Goal: Task Accomplishment & Management: Use online tool/utility

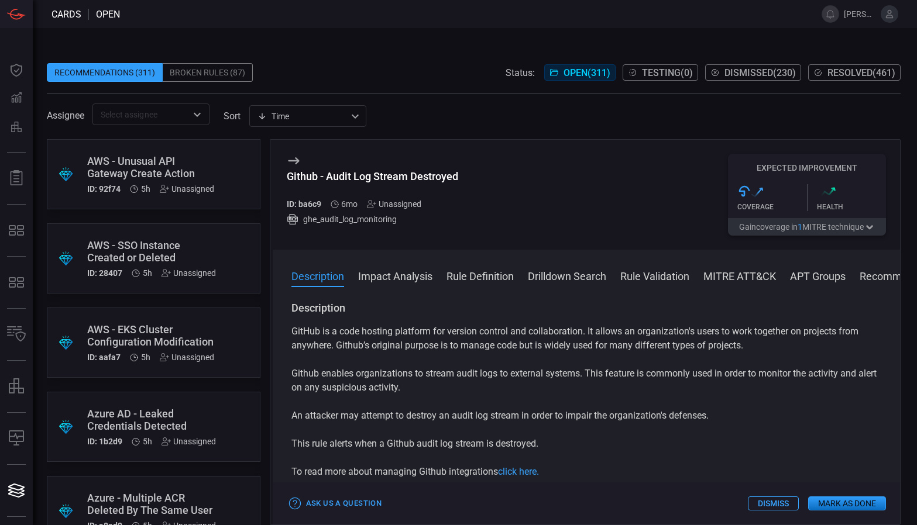
click at [342, 172] on div "Github - Audit Log Stream Destroyed" at bounding box center [372, 176] width 171 height 12
copy div "Github - Audit Log Stream Destroyed"
click at [326, 177] on div "Github - Audit Log Stream Destroyed" at bounding box center [372, 176] width 171 height 12
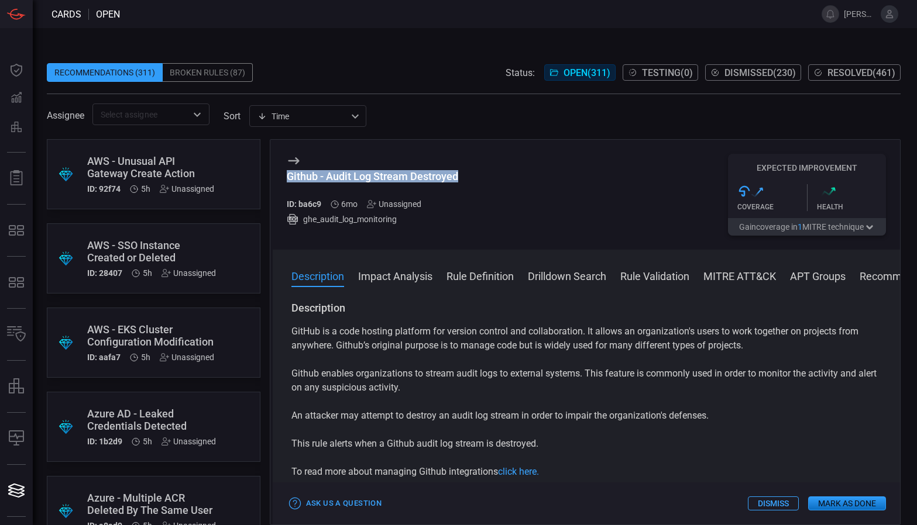
click at [326, 177] on div "Github - Audit Log Stream Destroyed" at bounding box center [372, 176] width 171 height 12
copy div "Github - Audit Log Stream Destroyed"
click at [371, 167] on div "Github - Audit Log Stream Destroyed ID: ba6c9 6mo Unassigned ghe_audit_log_moni…" at bounding box center [372, 195] width 171 height 82
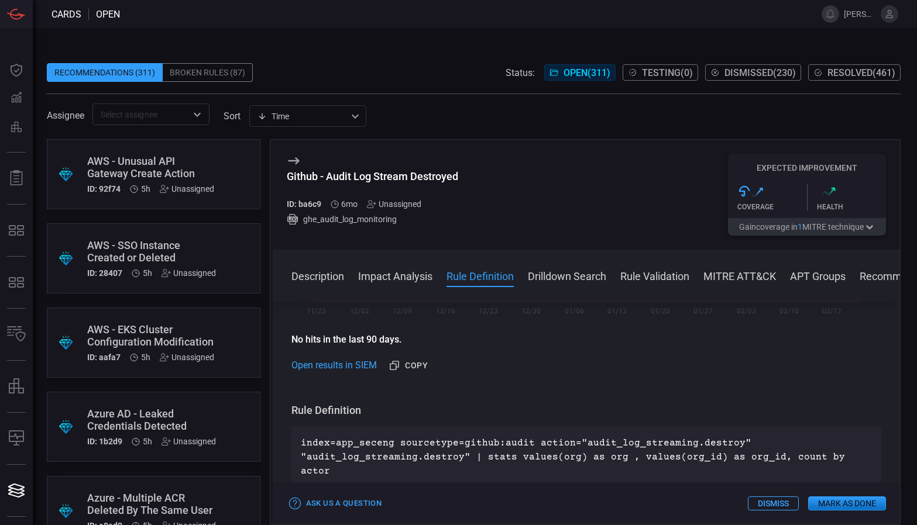
scroll to position [409, 0]
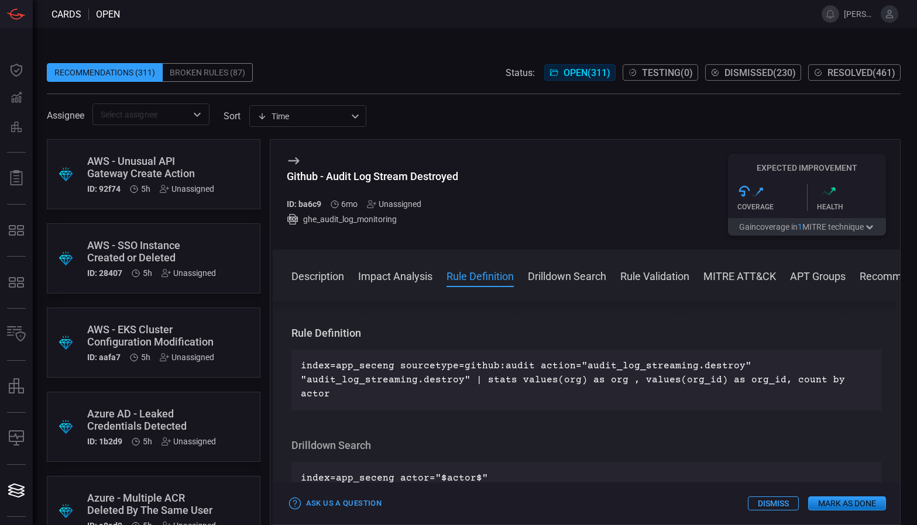
click at [412, 363] on p "index=app_seceng sourcetype=github:audit action="audit_log_streaming.destroy" "…" at bounding box center [586, 380] width 571 height 42
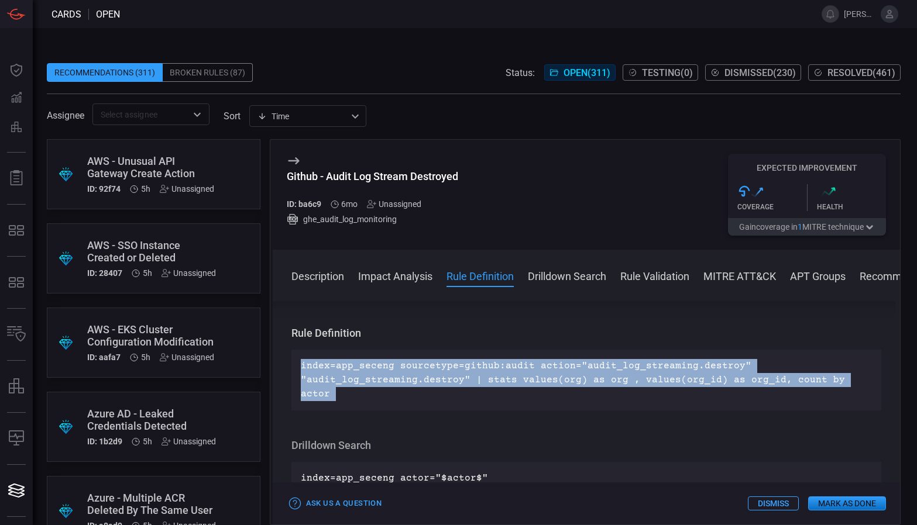
click at [412, 363] on p "index=app_seceng sourcetype=github:audit action="audit_log_streaming.destroy" "…" at bounding box center [586, 380] width 571 height 42
copy p "index=app_seceng sourcetype=github:audit action="audit_log_streaming.destroy" "…"
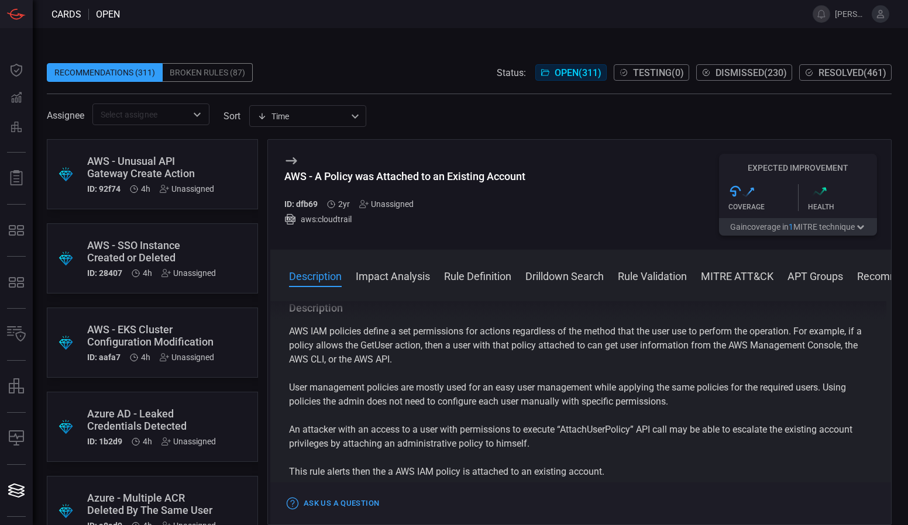
scroll to position [117, 0]
